Goal: Navigation & Orientation: Find specific page/section

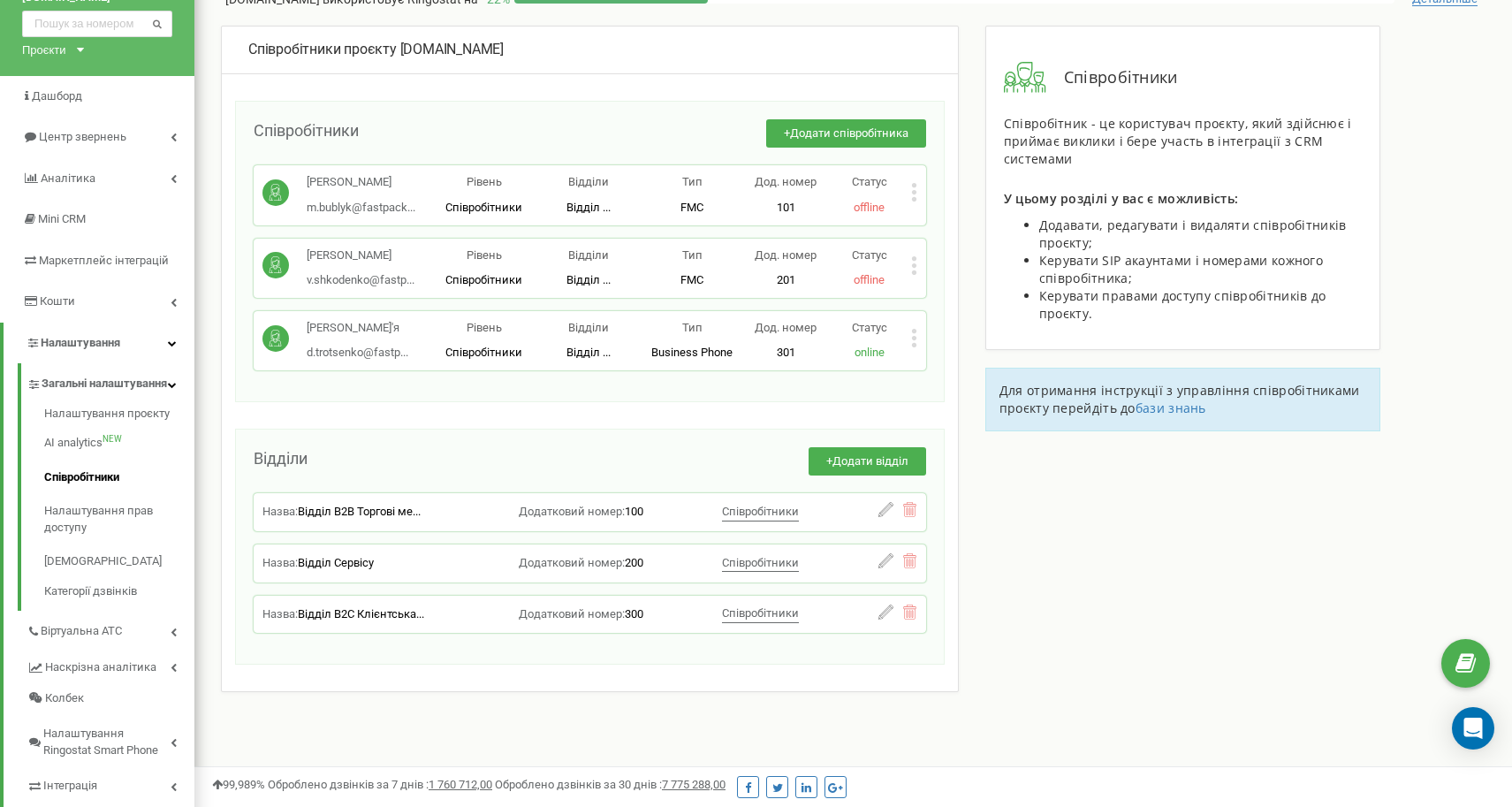
scroll to position [80, 0]
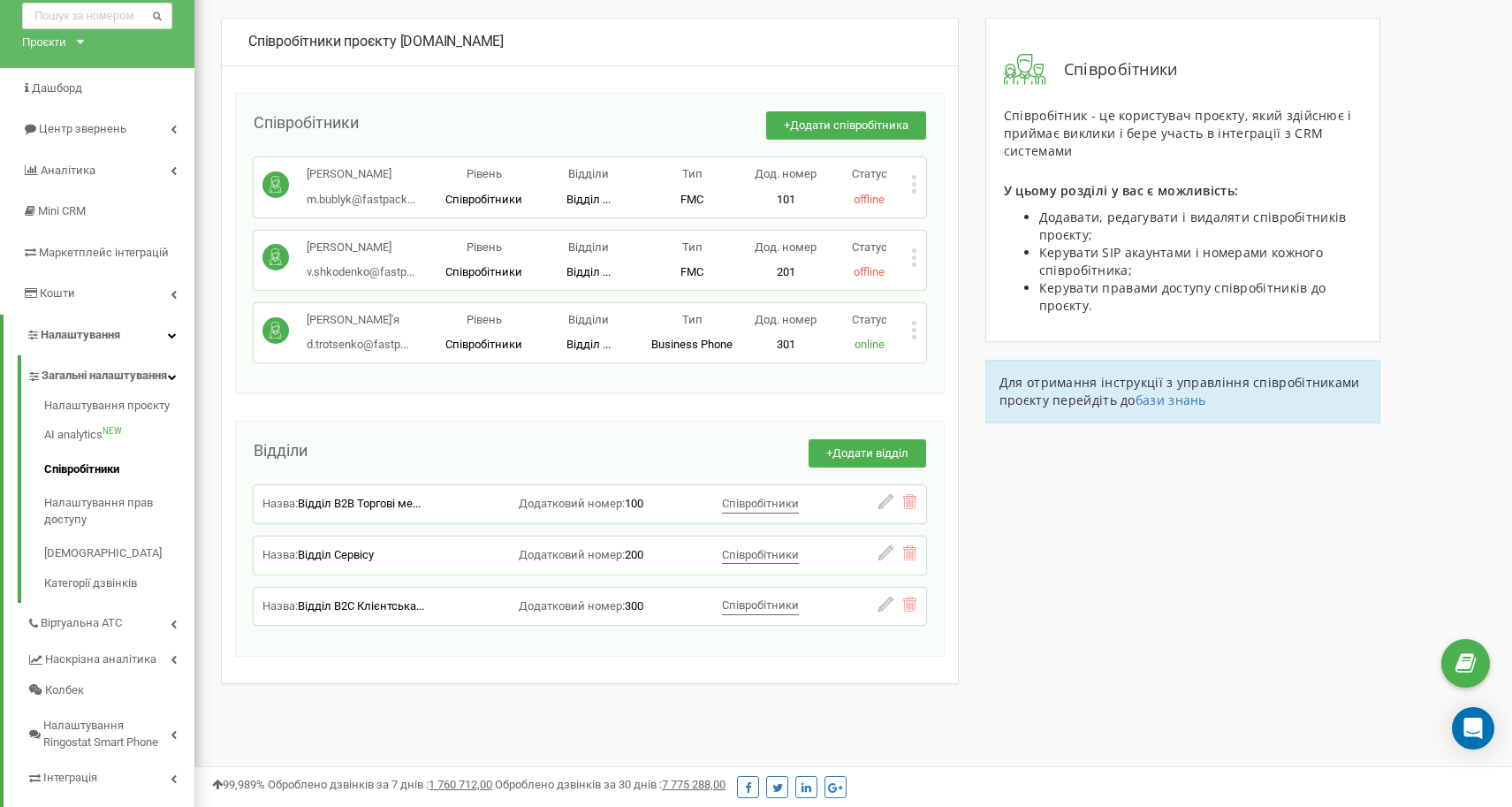
click at [167, 378] on span "Загальні налаштування" at bounding box center [104, 376] width 125 height 17
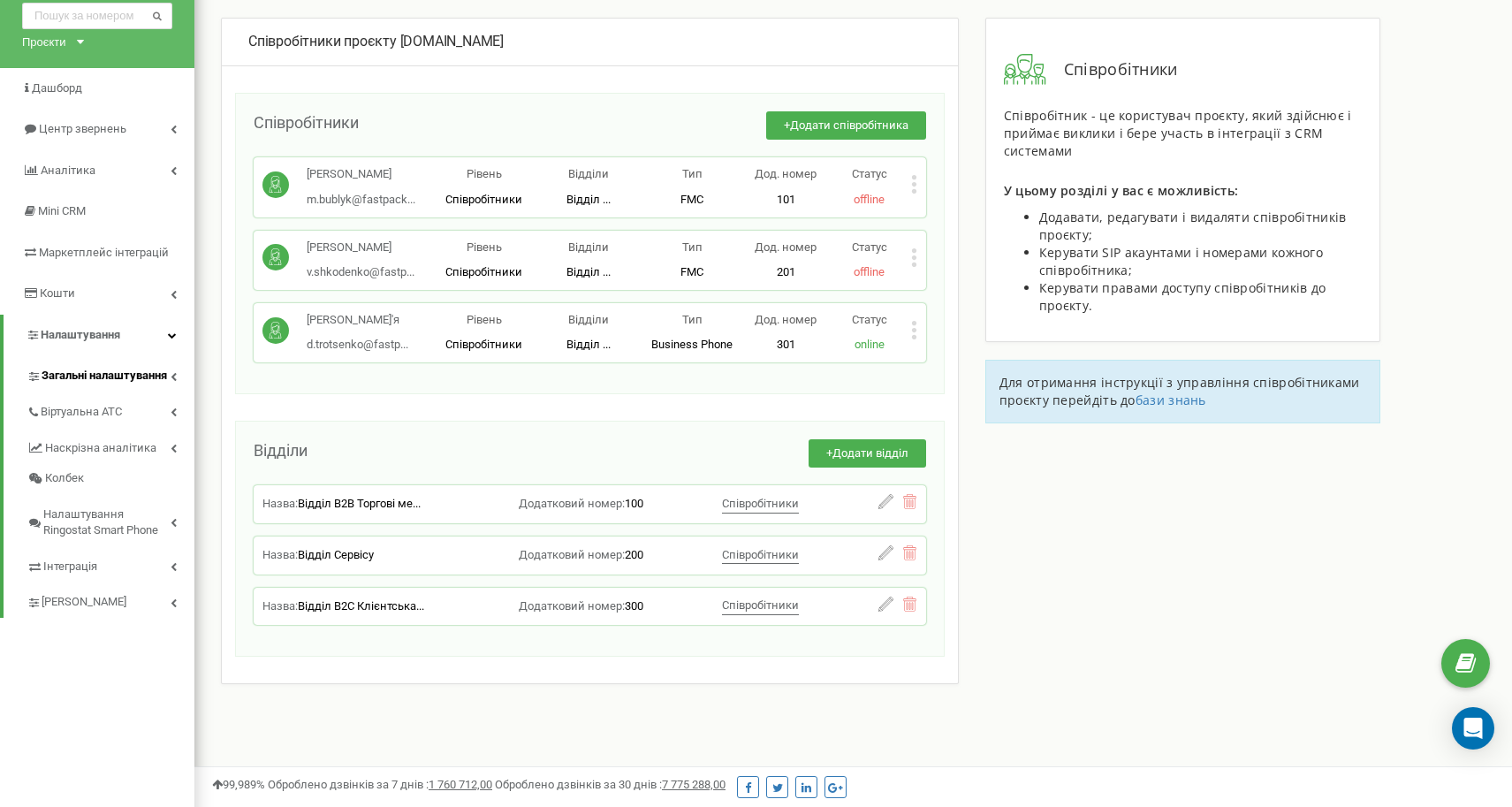
click at [154, 372] on span "Загальні налаштування" at bounding box center [104, 376] width 125 height 17
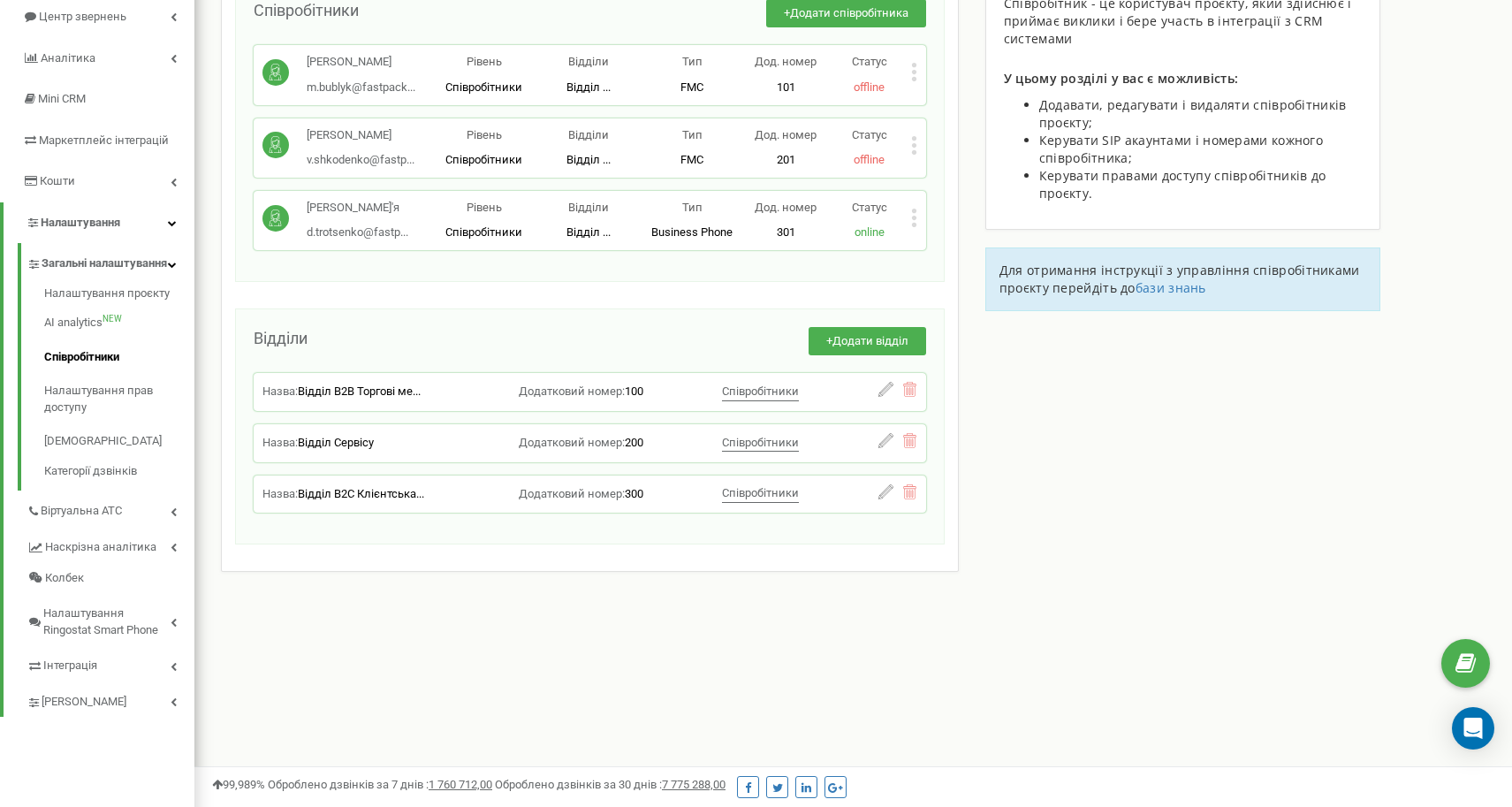
scroll to position [208, 0]
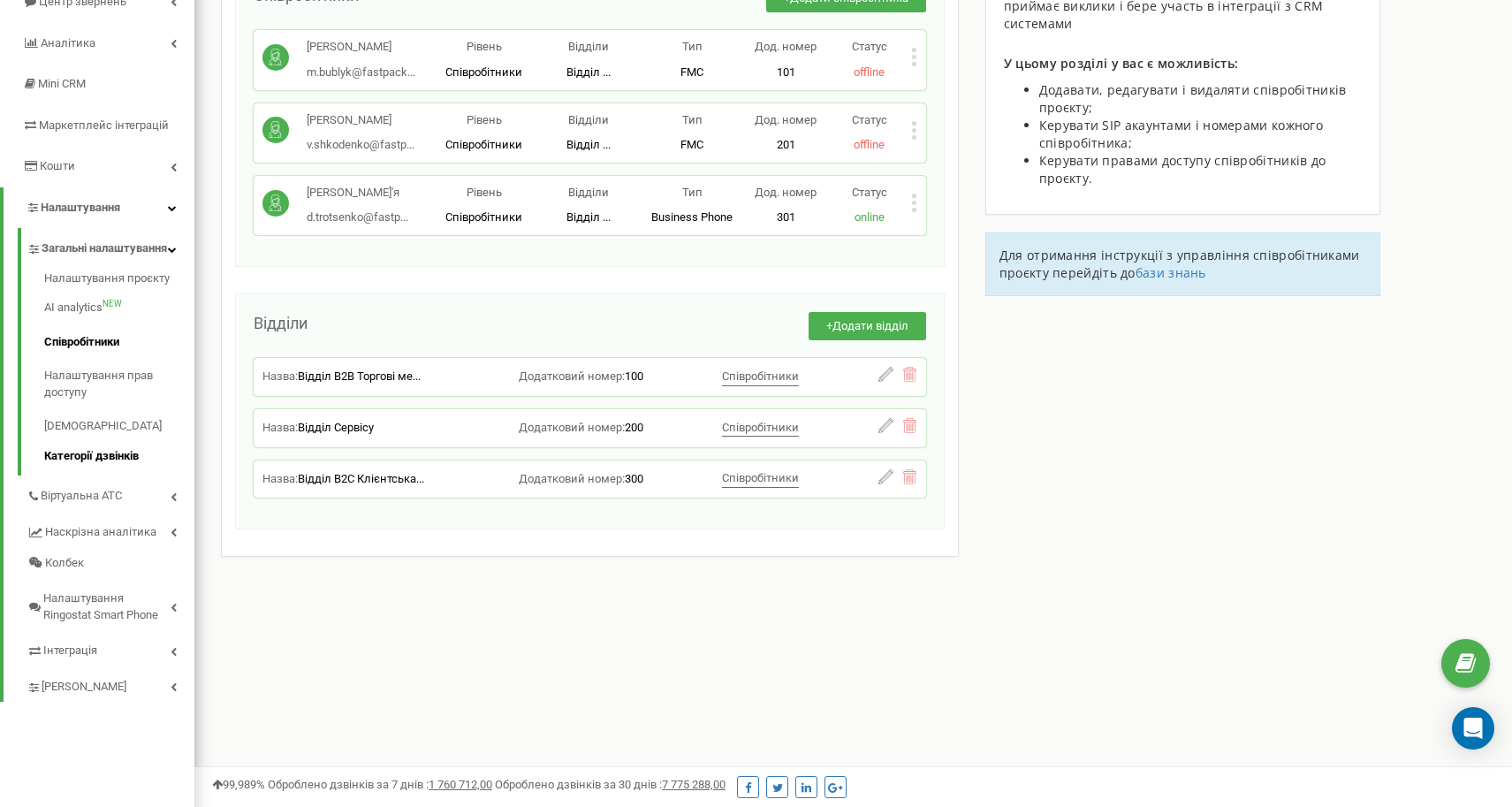
click at [116, 462] on link "Категорії дзвінків" at bounding box center [119, 454] width 150 height 21
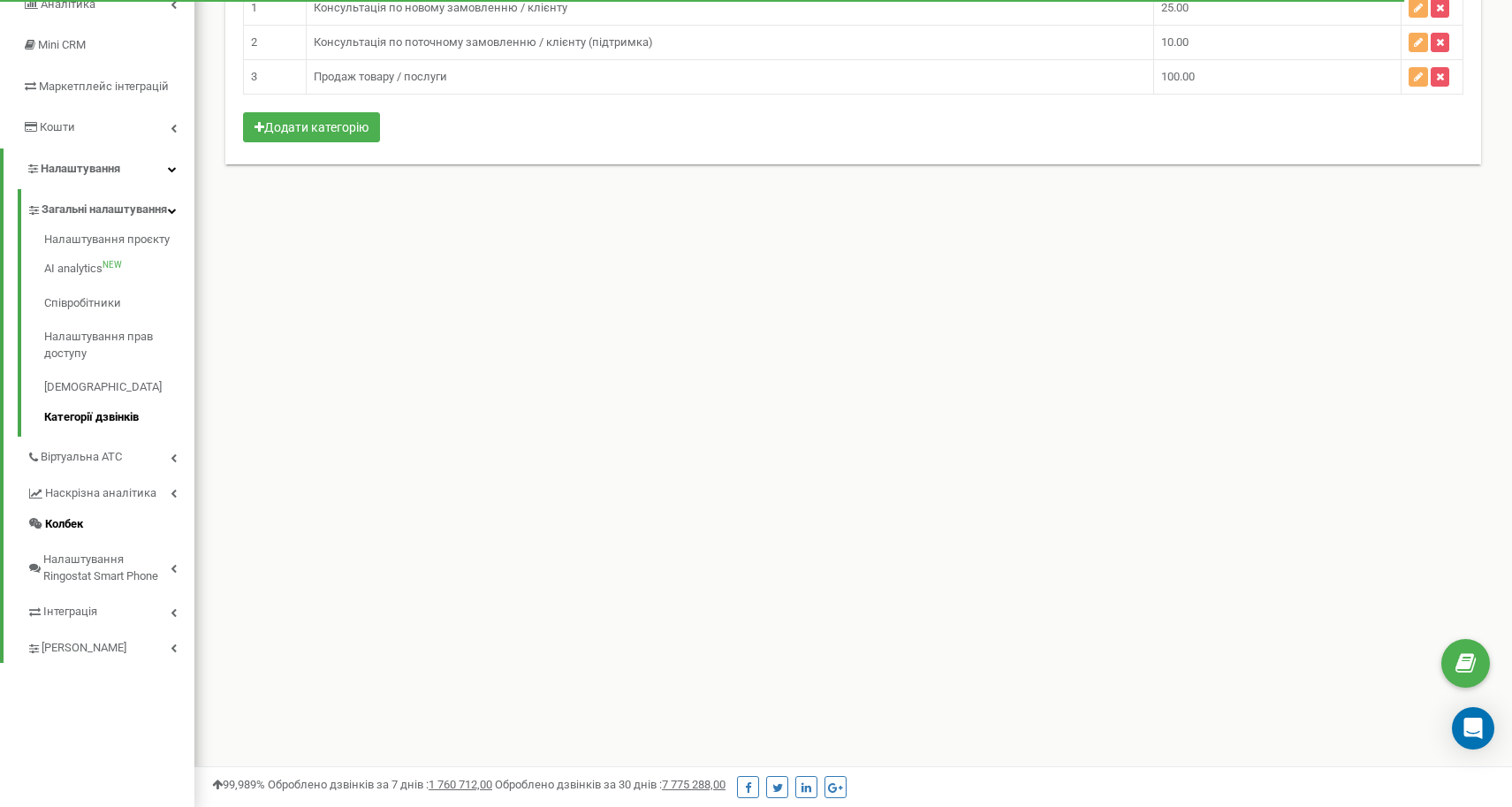
scroll to position [252, 0]
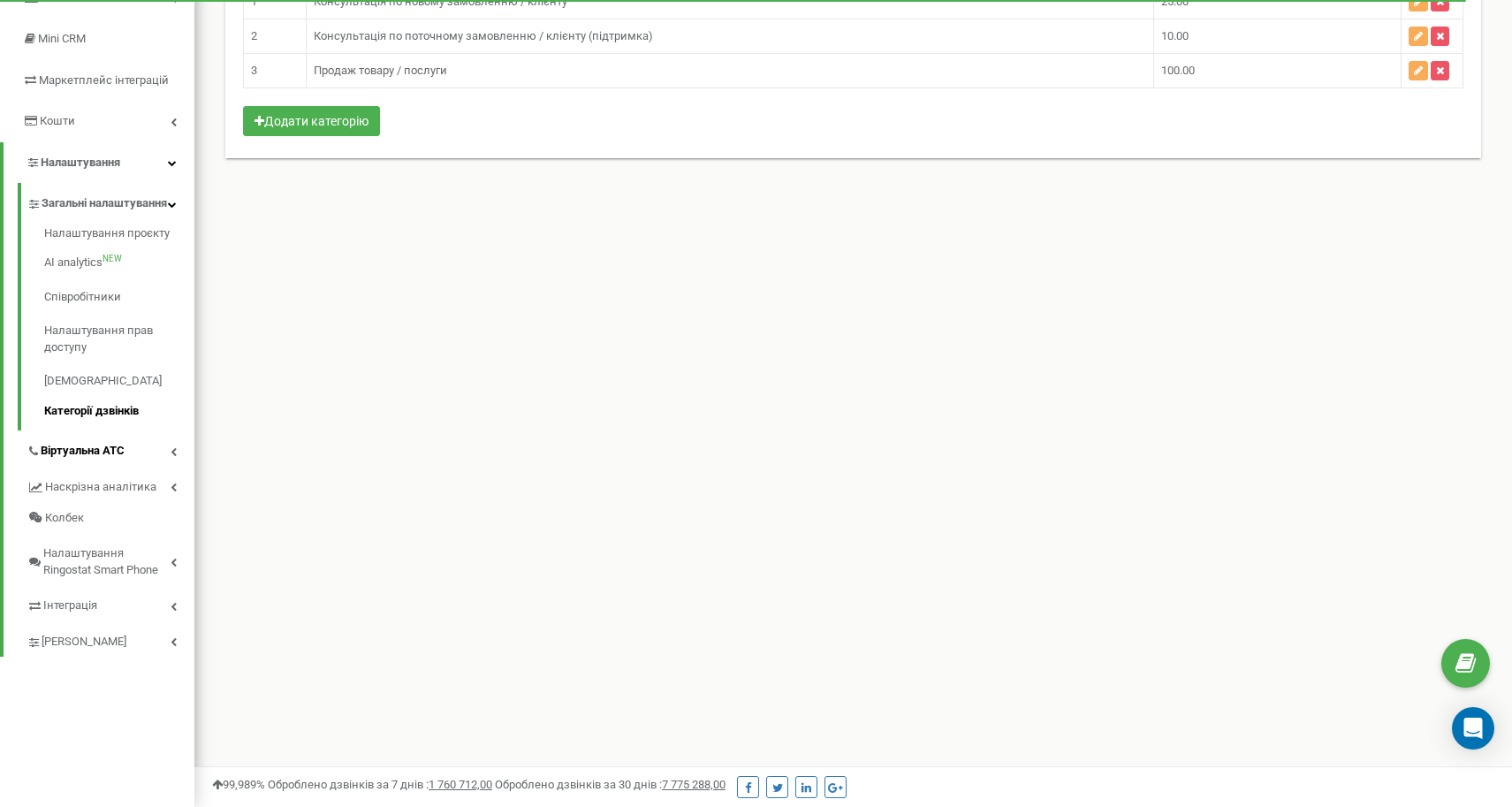
click at [106, 453] on span "Віртуальна АТС" at bounding box center [83, 451] width 84 height 17
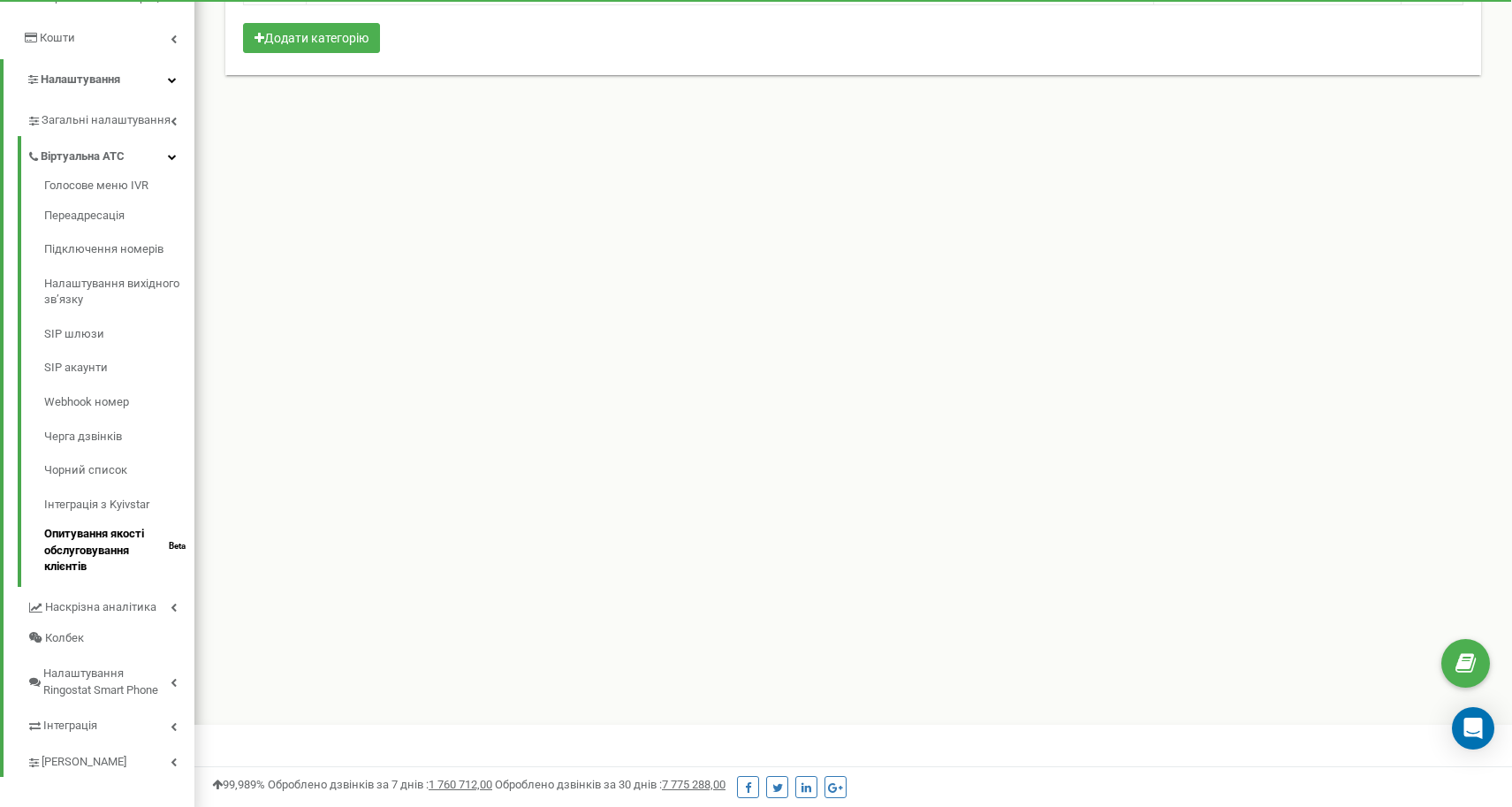
scroll to position [335, 0]
click at [119, 491] on link "Інтеграція з Kyivstar" at bounding box center [119, 506] width 150 height 35
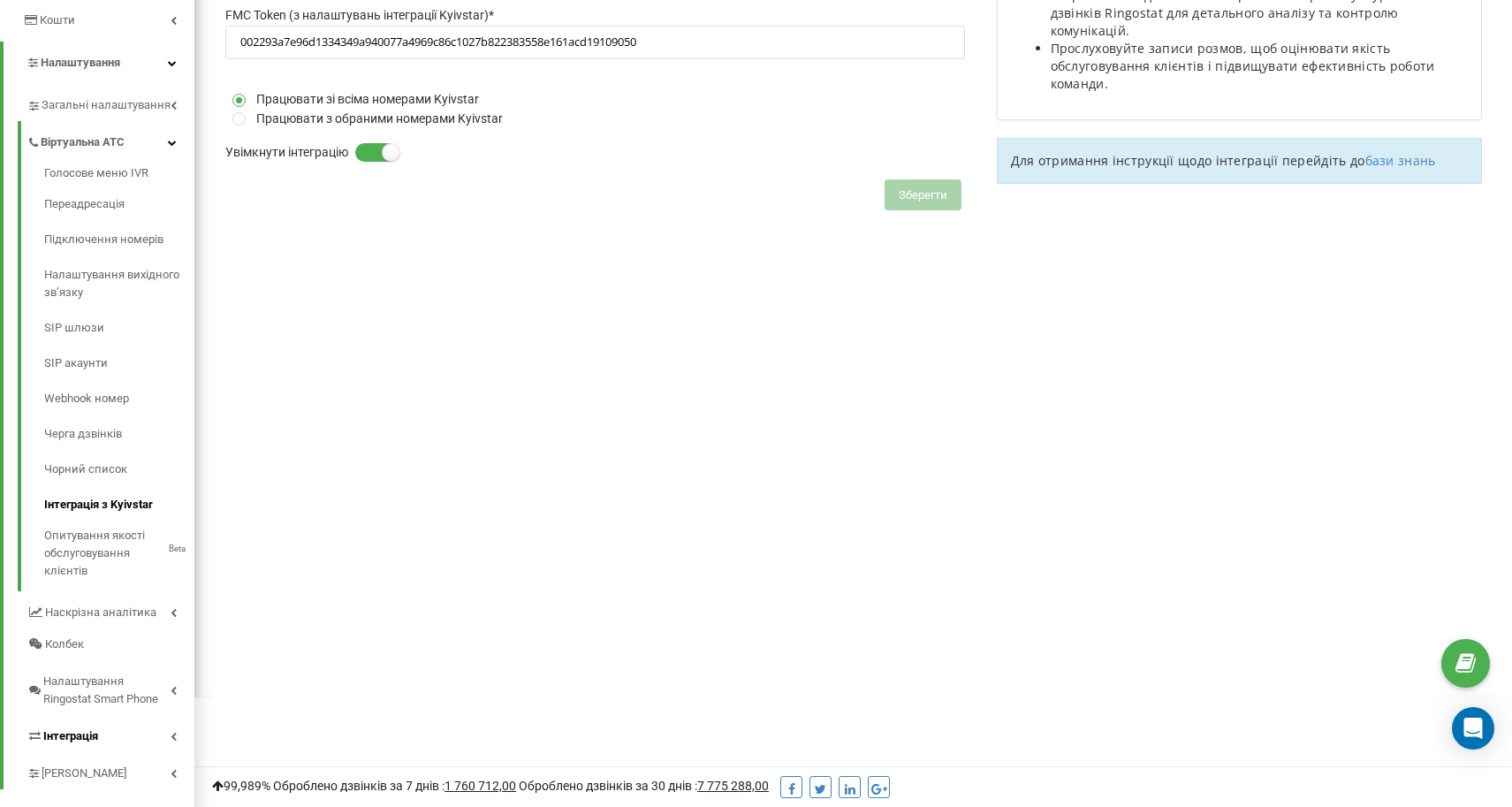
scroll to position [363, 0]
click at [77, 728] on span "Інтеграція" at bounding box center [71, 737] width 55 height 18
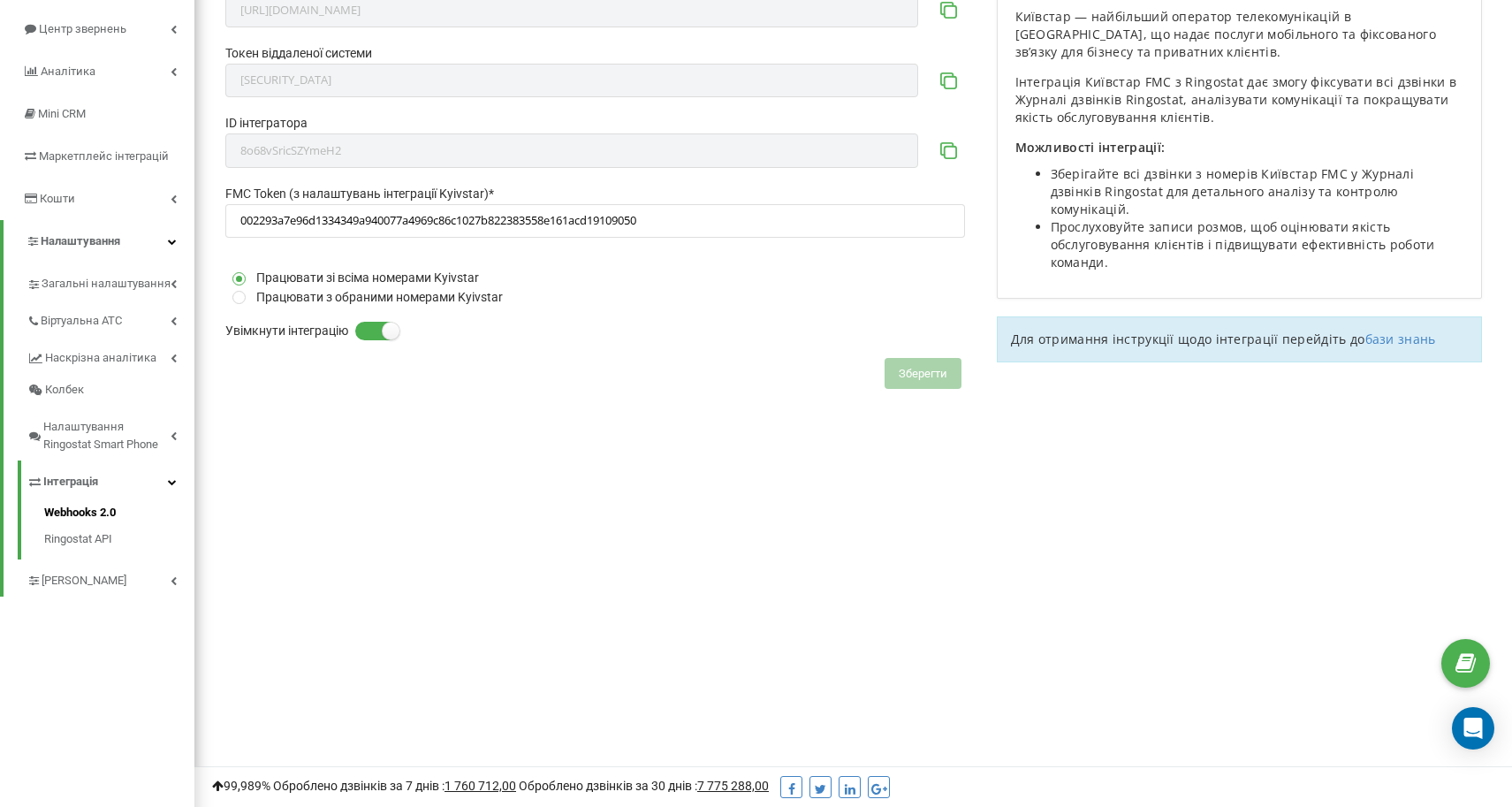
scroll to position [185, 0]
click at [86, 526] on link "Ringostat API" at bounding box center [119, 537] width 150 height 22
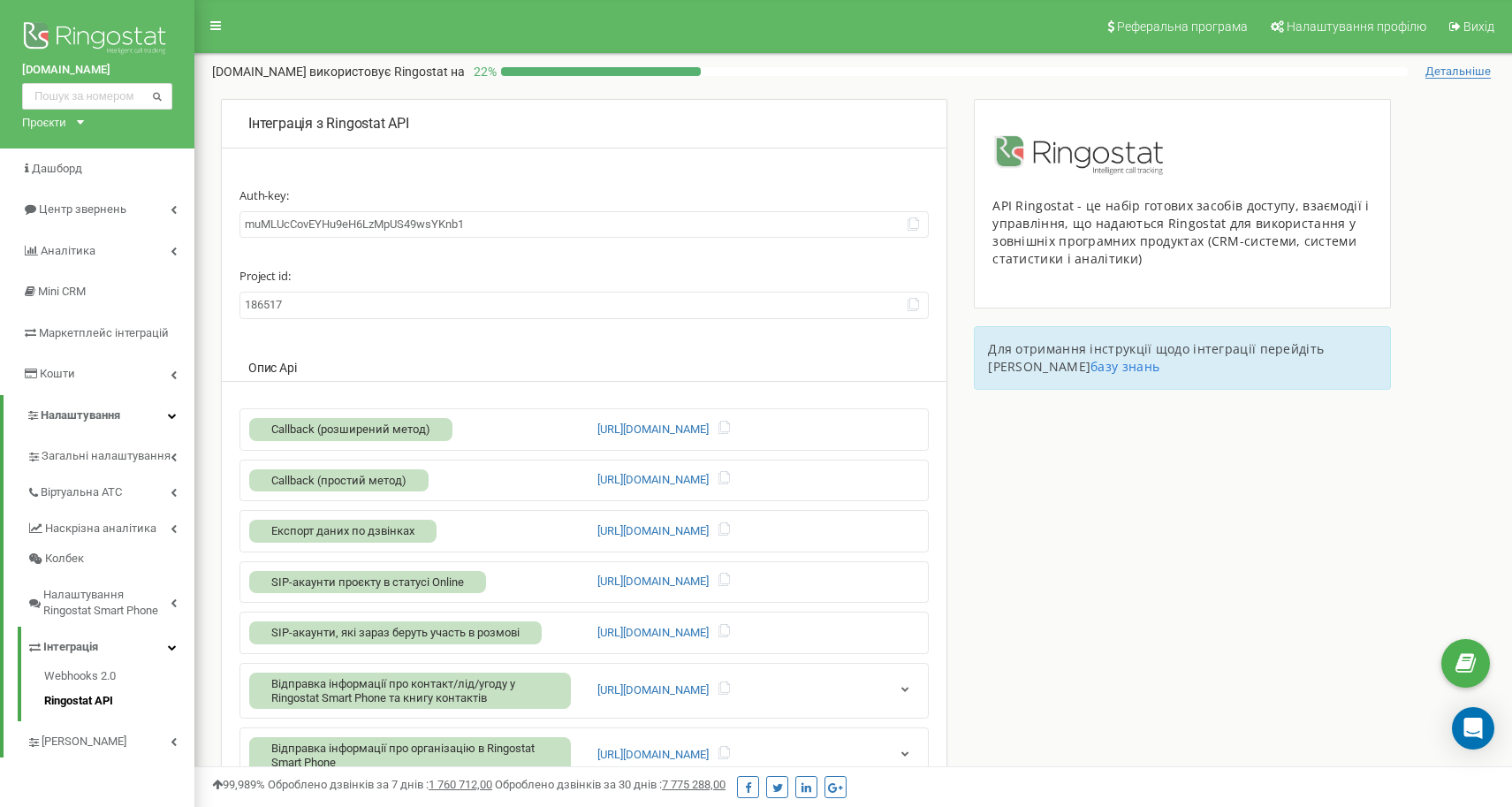
click at [99, 408] on span "Налаштування" at bounding box center [80, 414] width 79 height 13
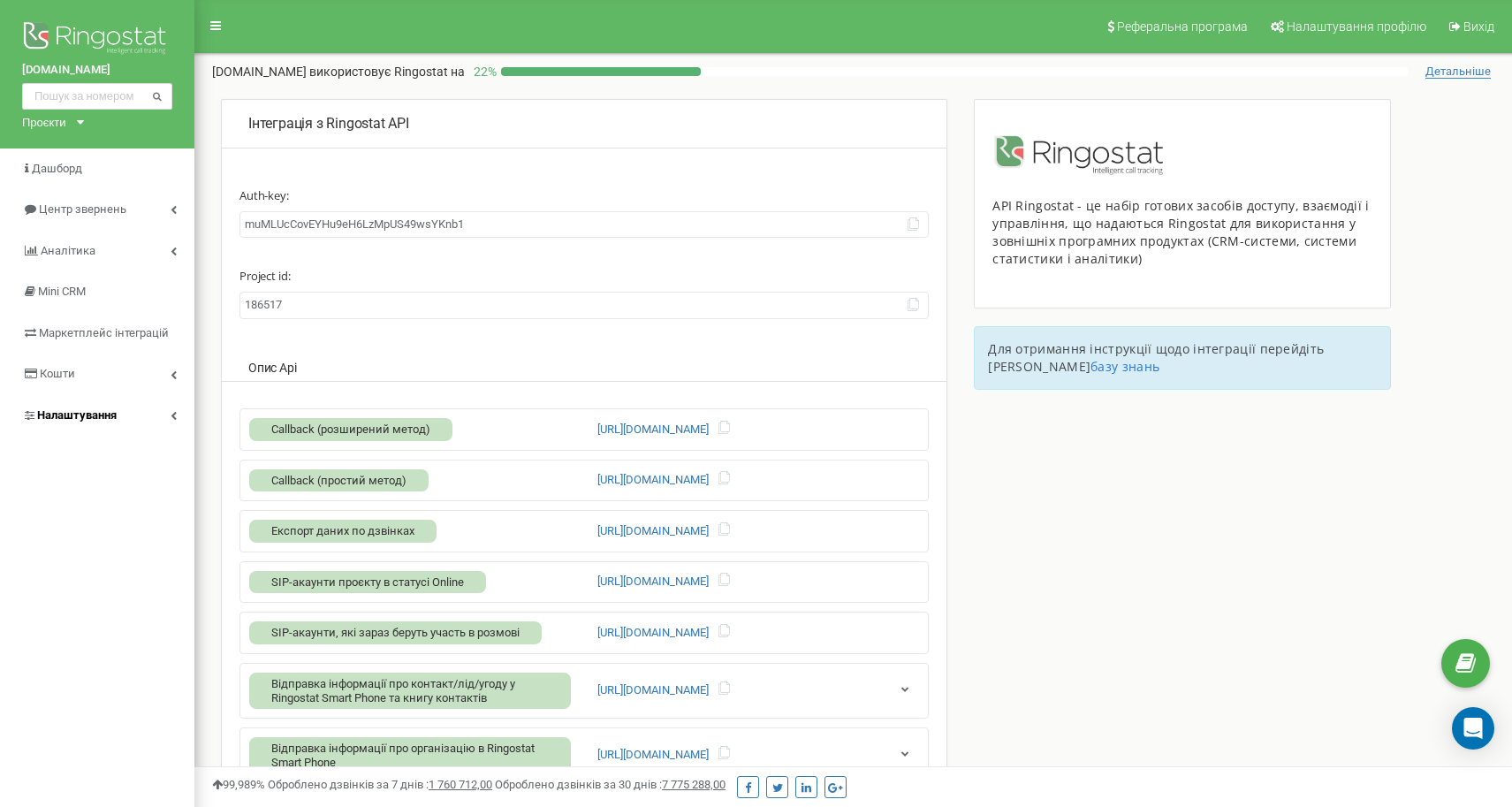
click at [171, 411] on icon at bounding box center [173, 415] width 6 height 9
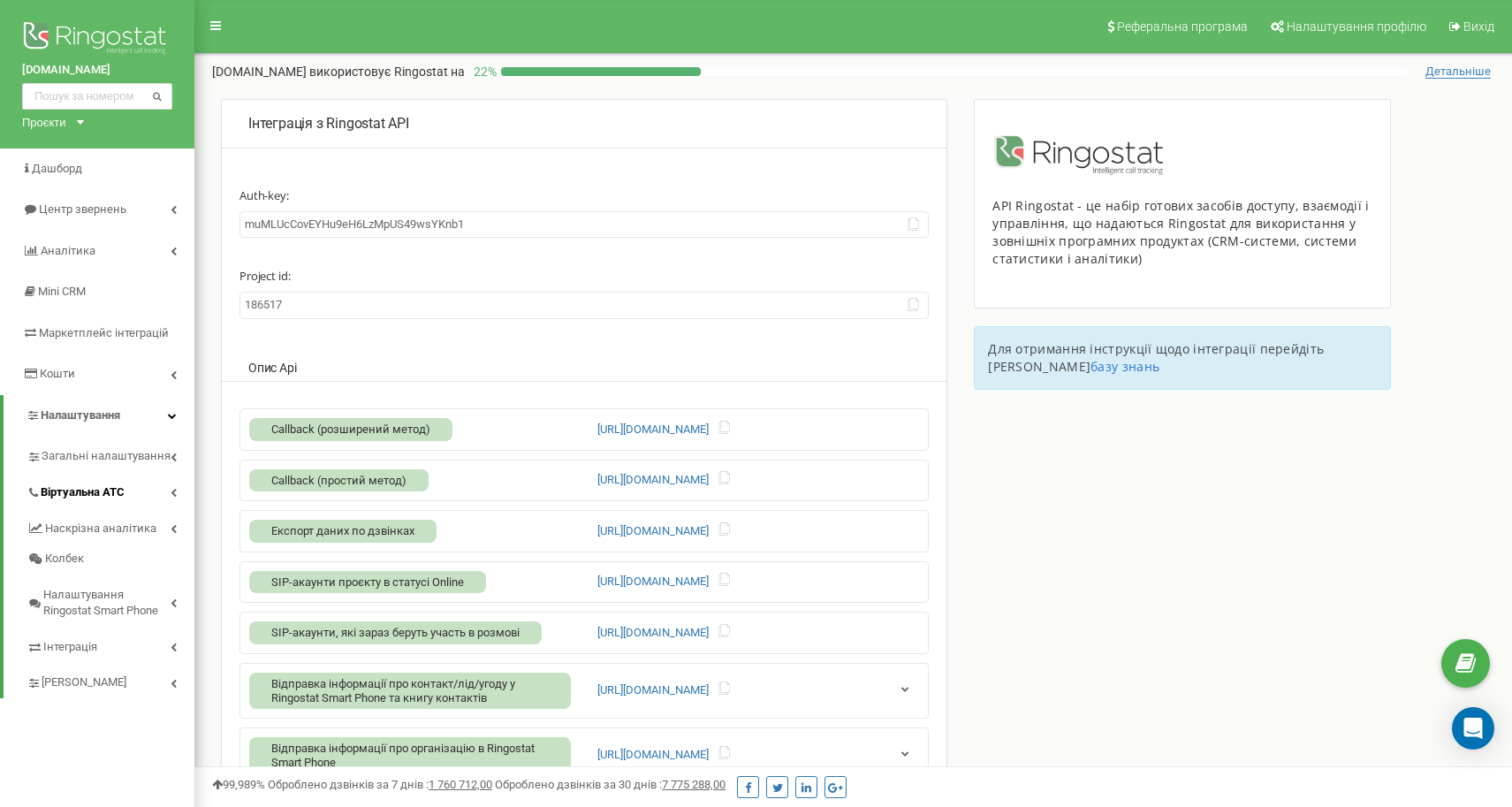
click at [115, 484] on span "Віртуальна АТС" at bounding box center [83, 492] width 84 height 17
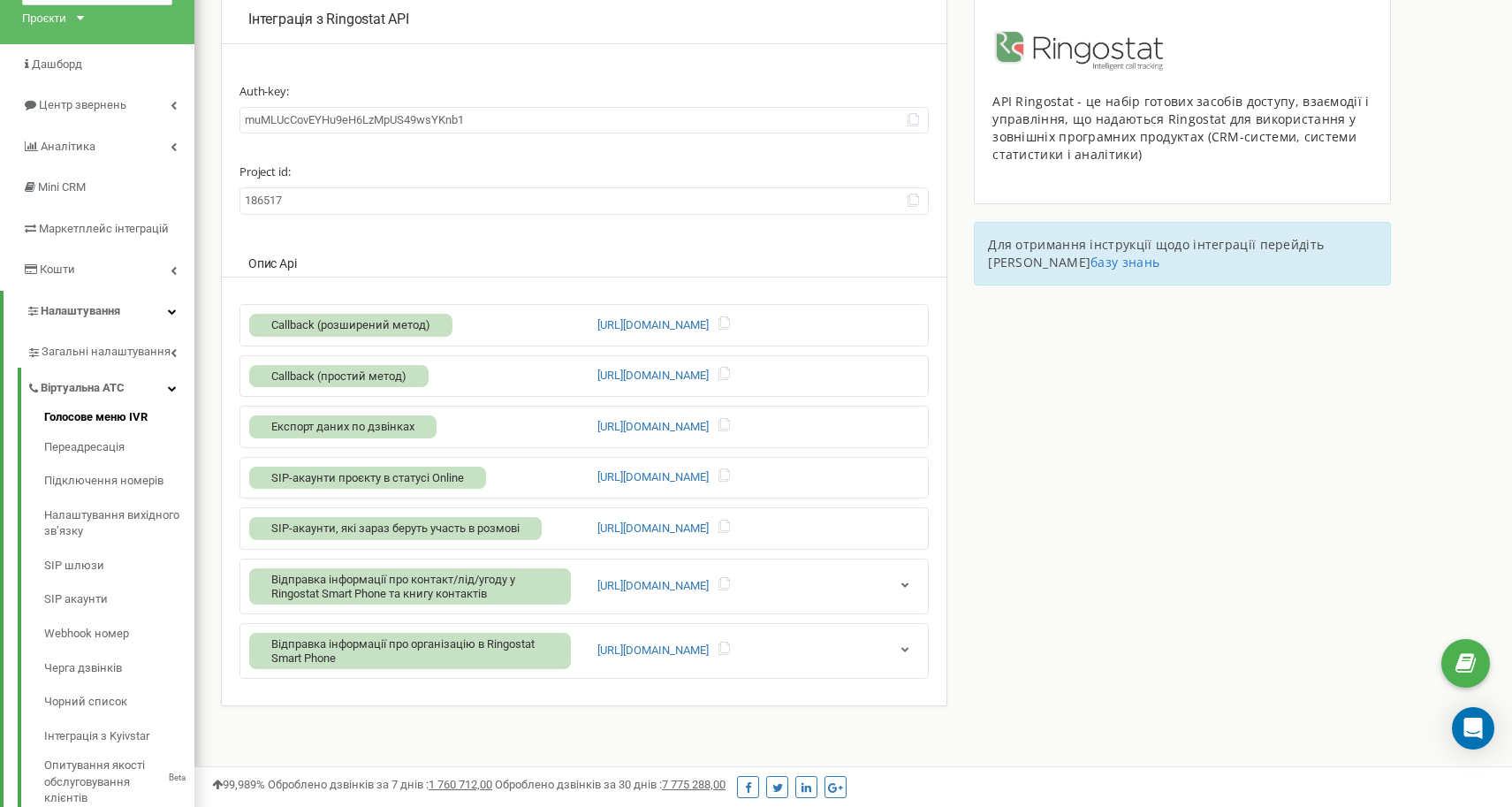
scroll to position [101, 0]
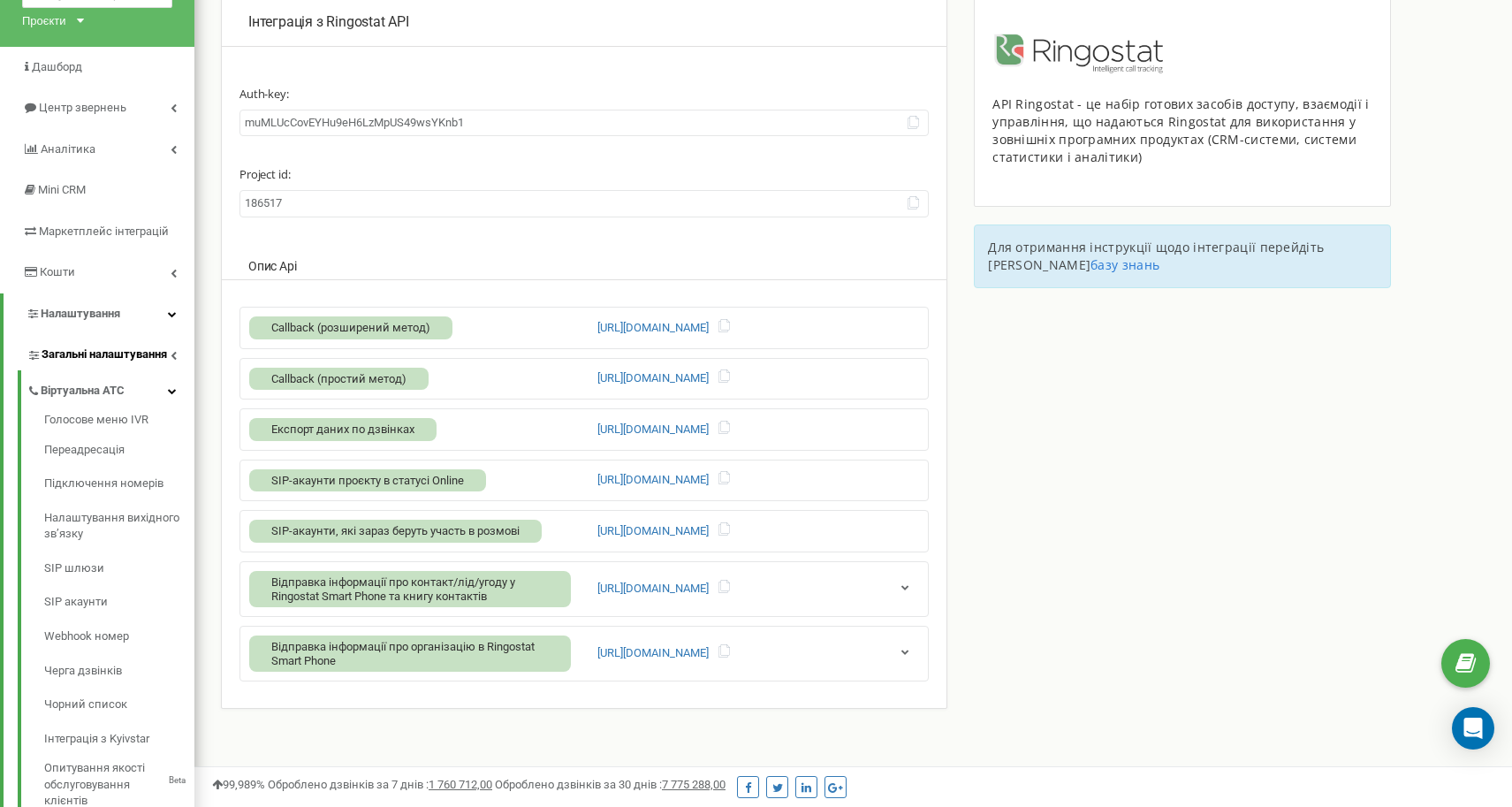
click at [108, 350] on span "Загальні налаштування" at bounding box center [104, 355] width 125 height 17
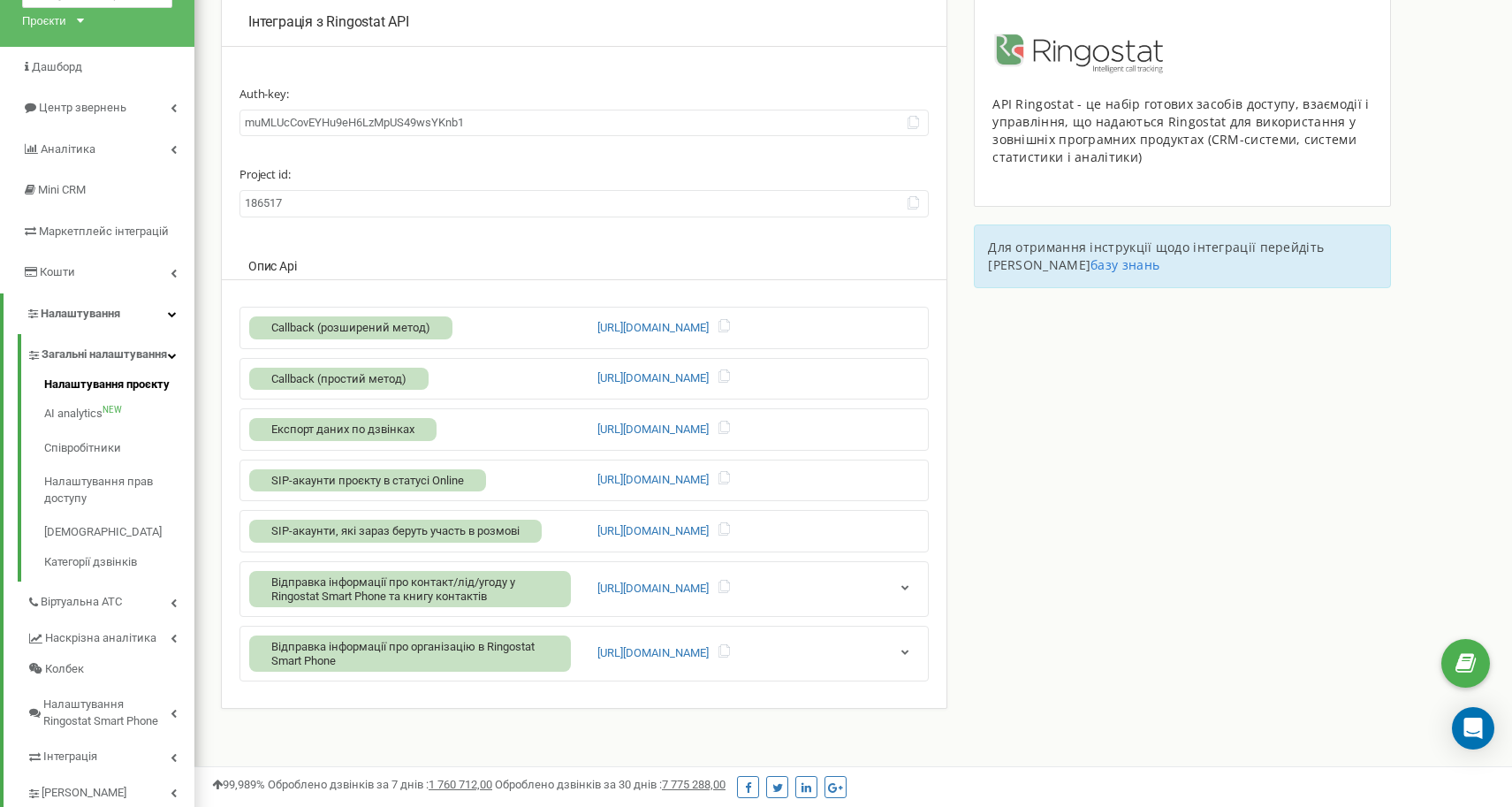
click at [104, 390] on link "Налаштування проєкту" at bounding box center [119, 388] width 150 height 21
click at [104, 396] on link "Налаштування проєкту" at bounding box center [119, 388] width 150 height 21
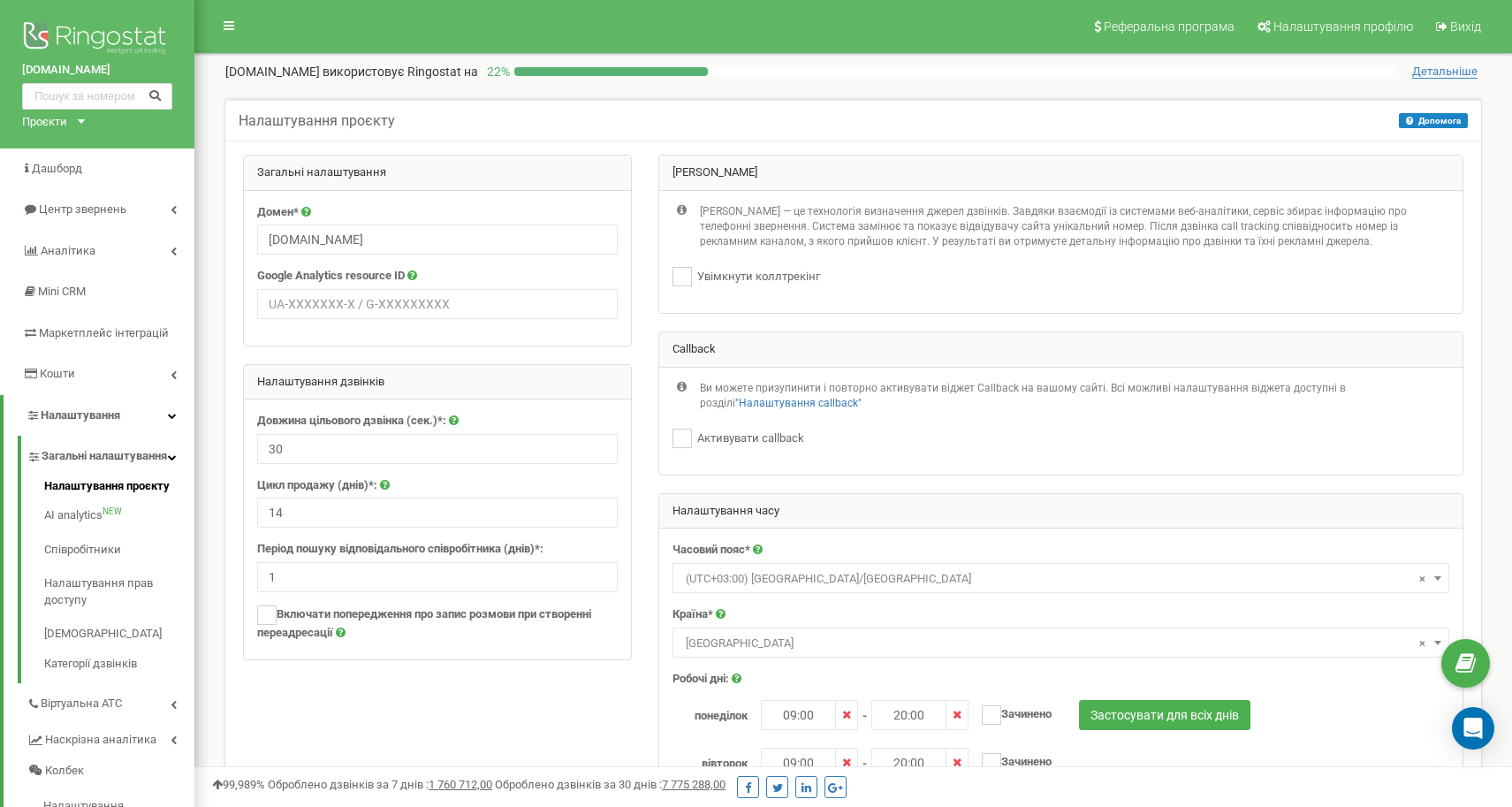
click at [177, 411] on link "Налаштування" at bounding box center [99, 416] width 191 height 42
